Goal: Information Seeking & Learning: Learn about a topic

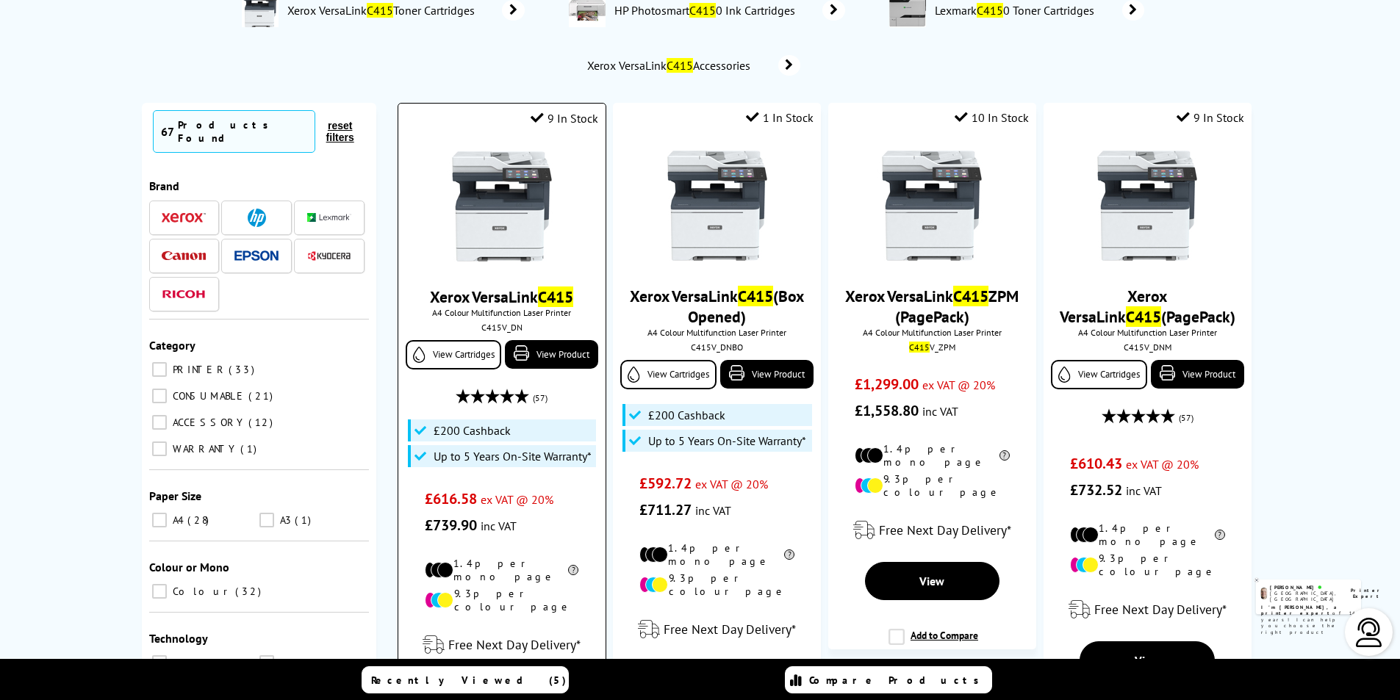
scroll to position [147, 0]
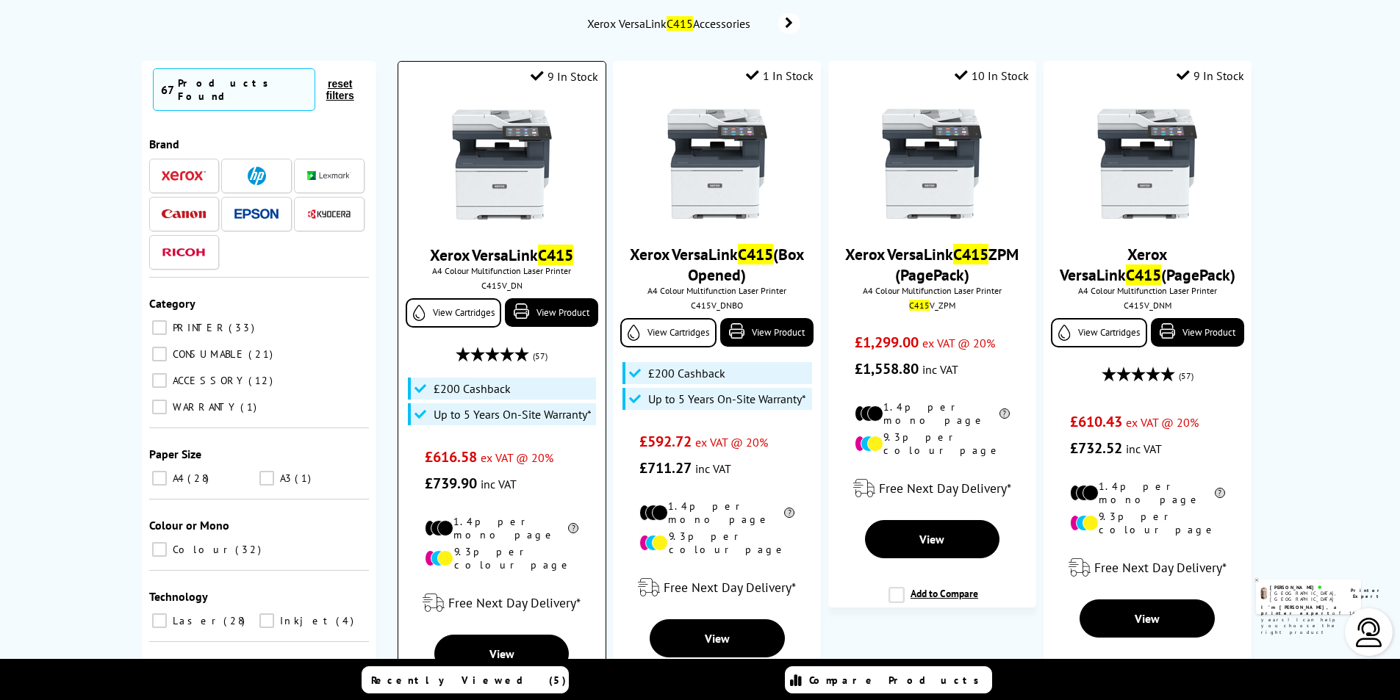
type input "c415"
drag, startPoint x: 501, startPoint y: 245, endPoint x: 505, endPoint y: 254, distance: 9.6
click at [503, 247] on link "Xerox VersaLink C415" at bounding box center [501, 255] width 143 height 21
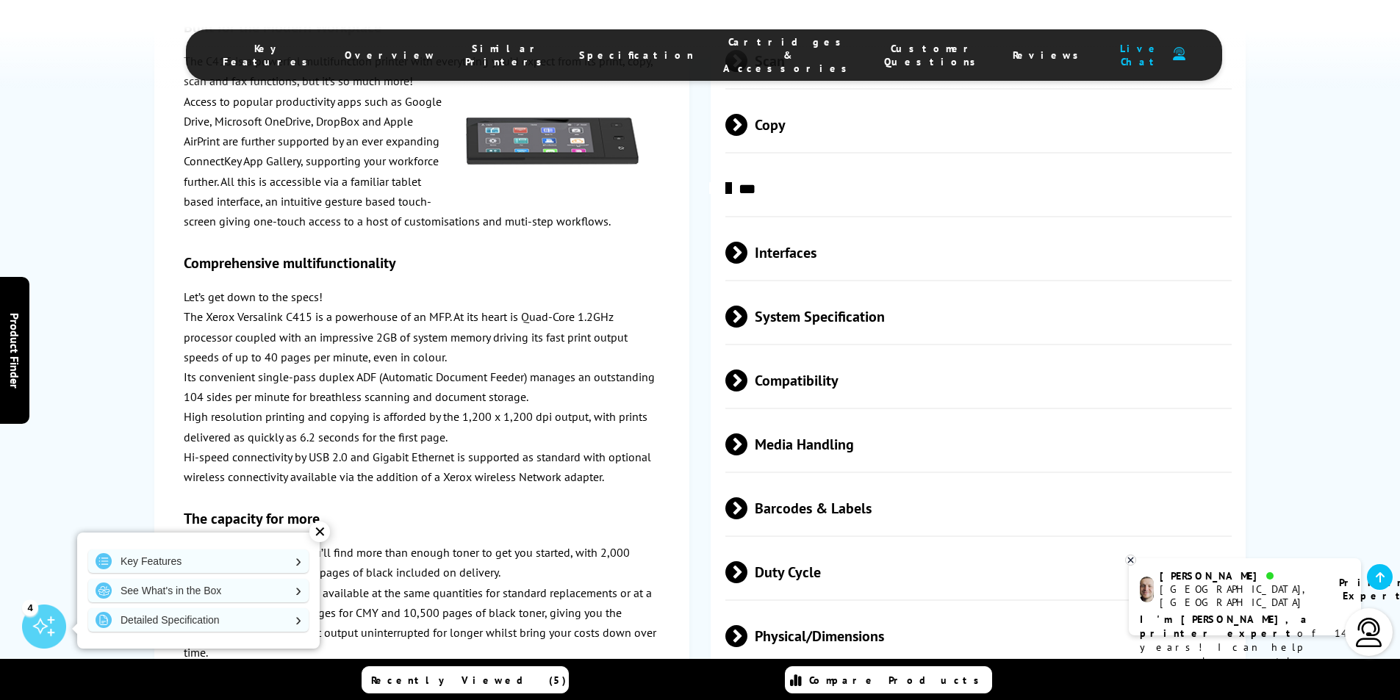
scroll to position [4041, 0]
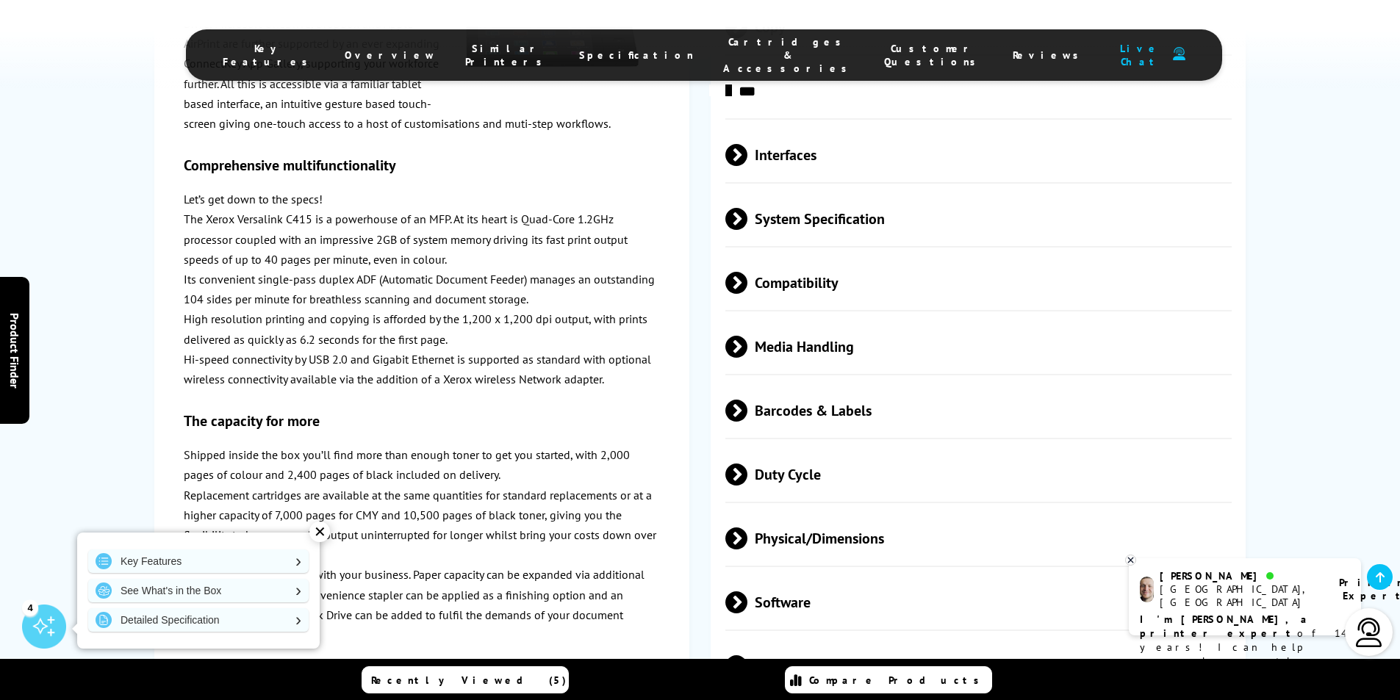
click at [415, 309] on p "High resolution printing and copying is afforded by the 1,200 x 1,200 dpi outpu…" at bounding box center [422, 329] width 476 height 40
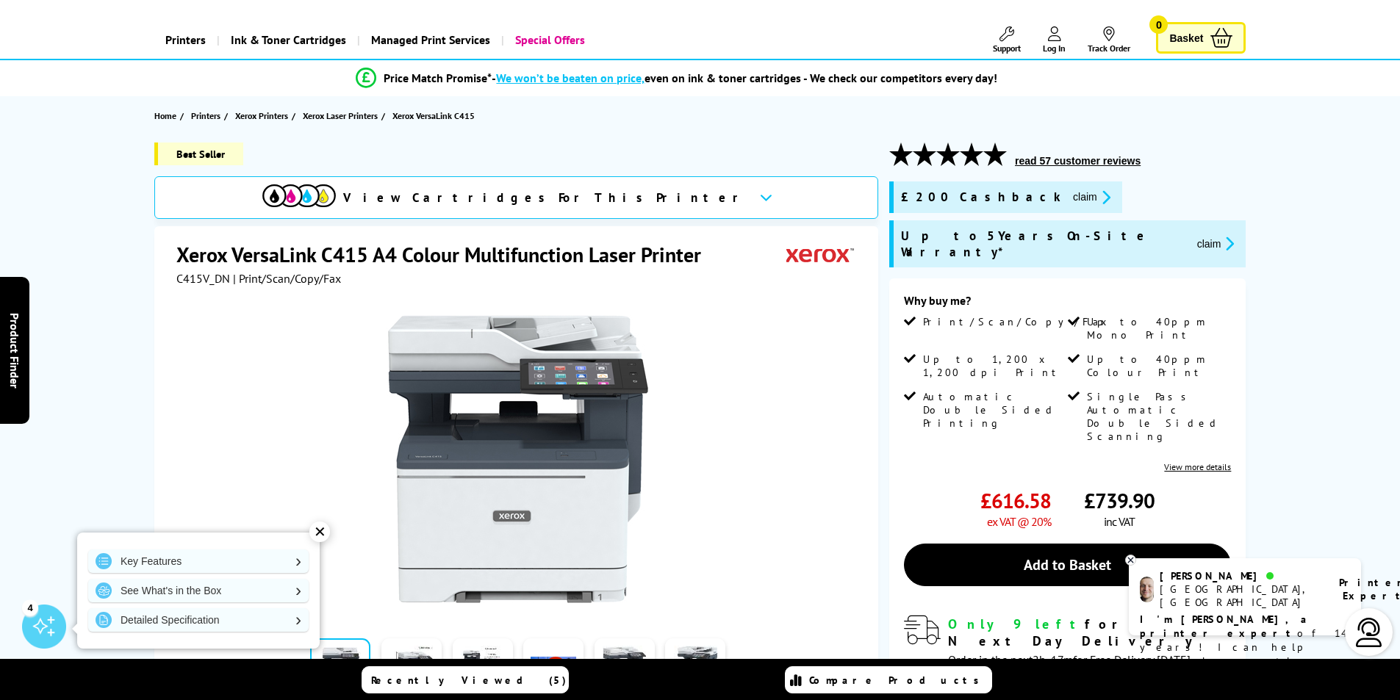
scroll to position [0, 0]
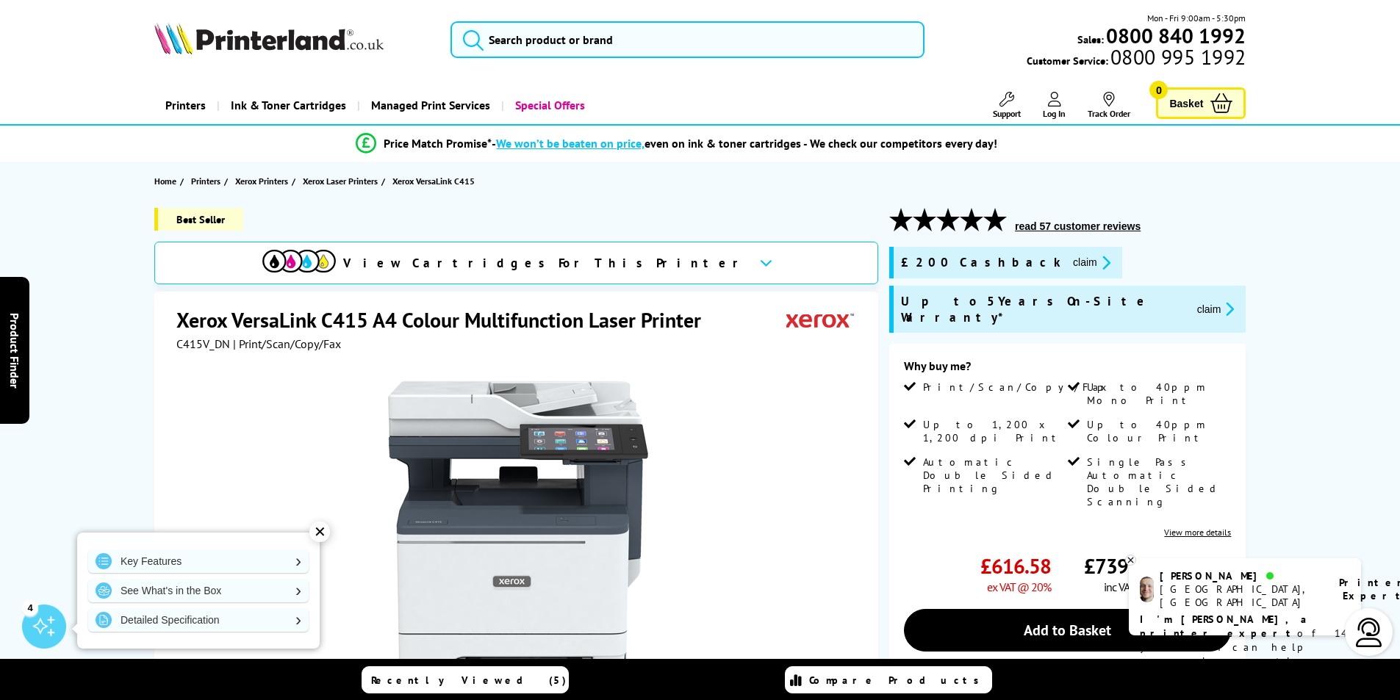
click at [324, 208] on div "Best Seller" at bounding box center [516, 225] width 724 height 34
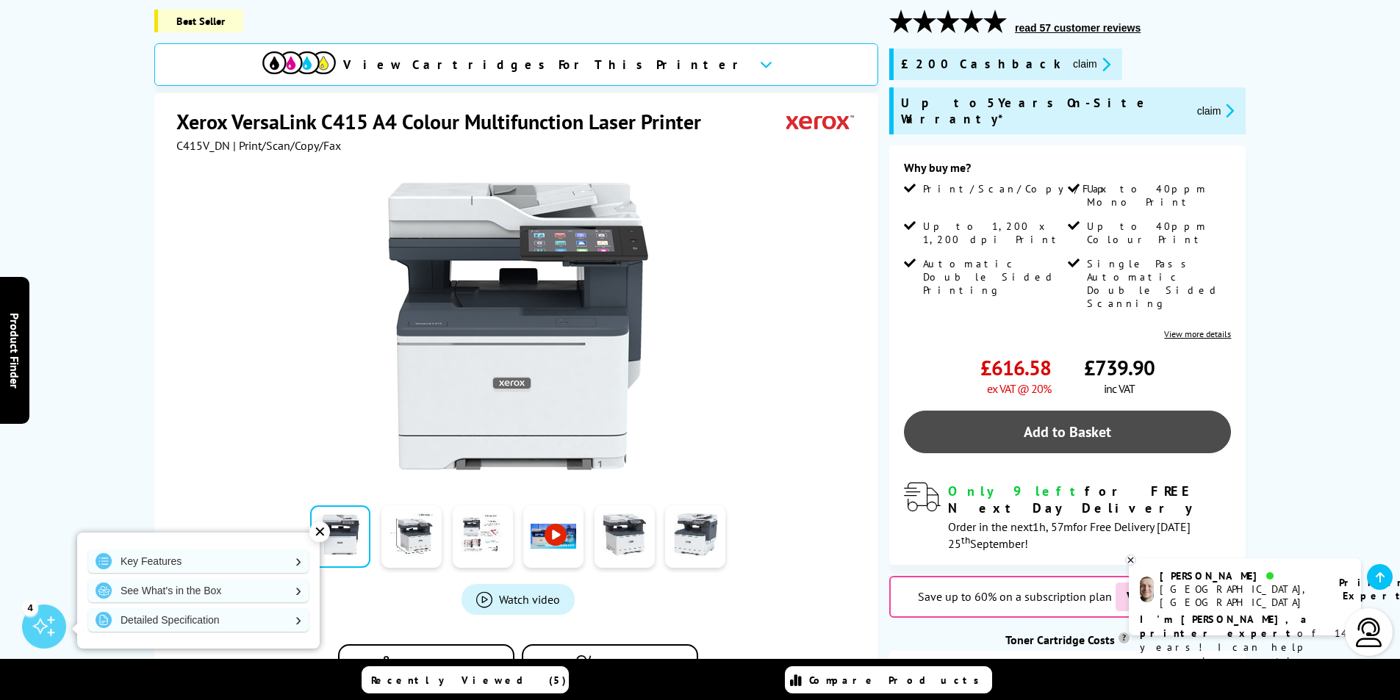
scroll to position [220, 0]
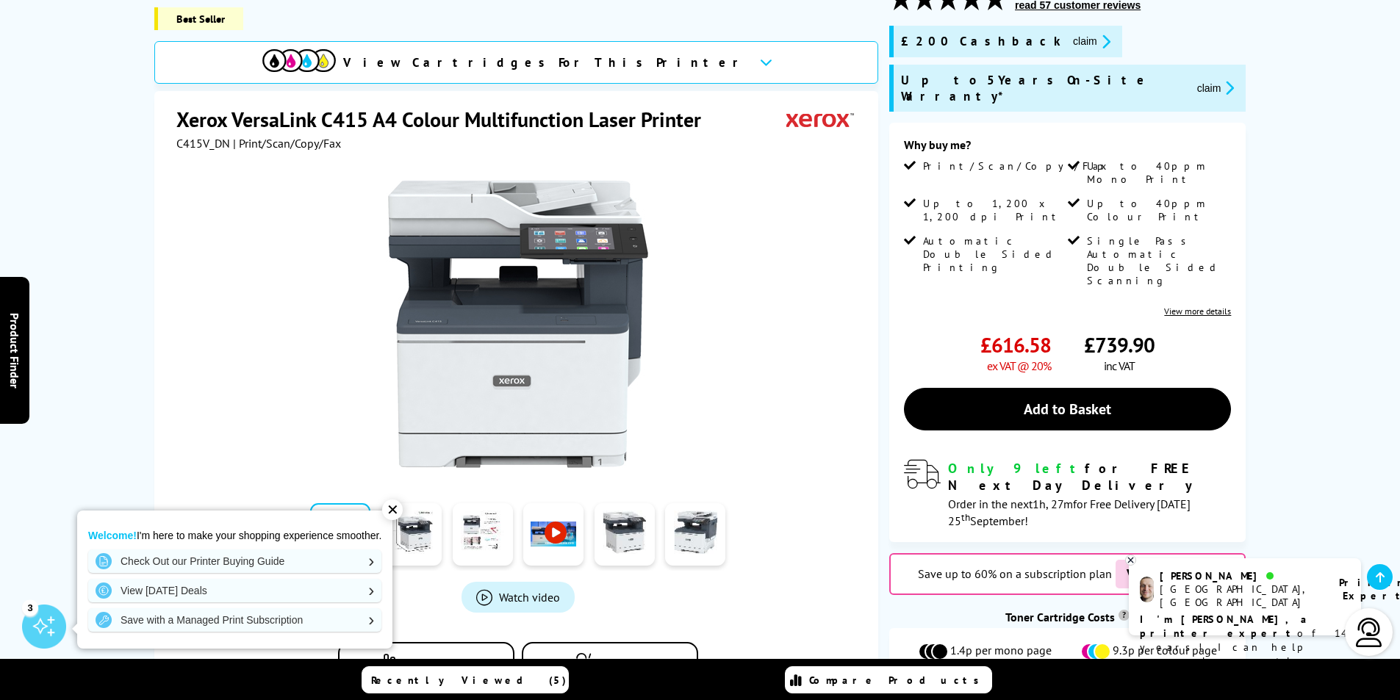
scroll to position [220, 0]
